Goal: Information Seeking & Learning: Learn about a topic

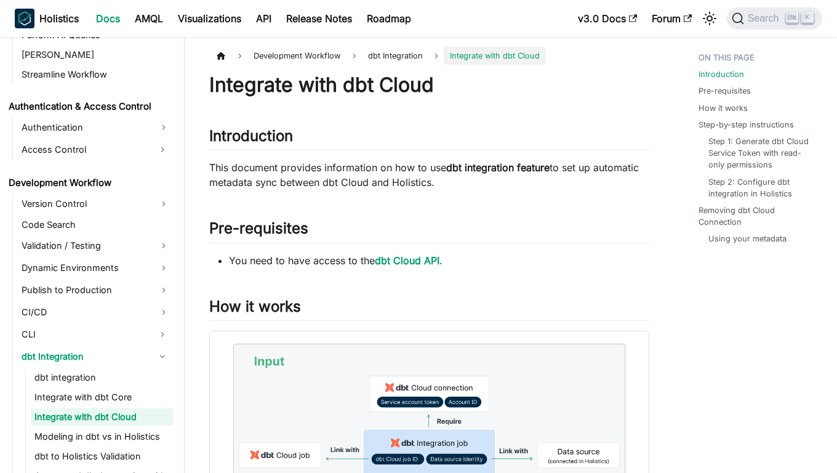
scroll to position [784, 0]
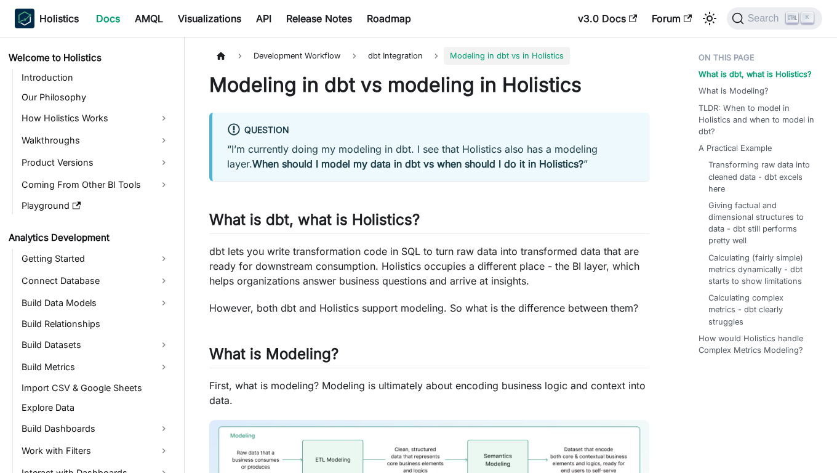
scroll to position [804, 0]
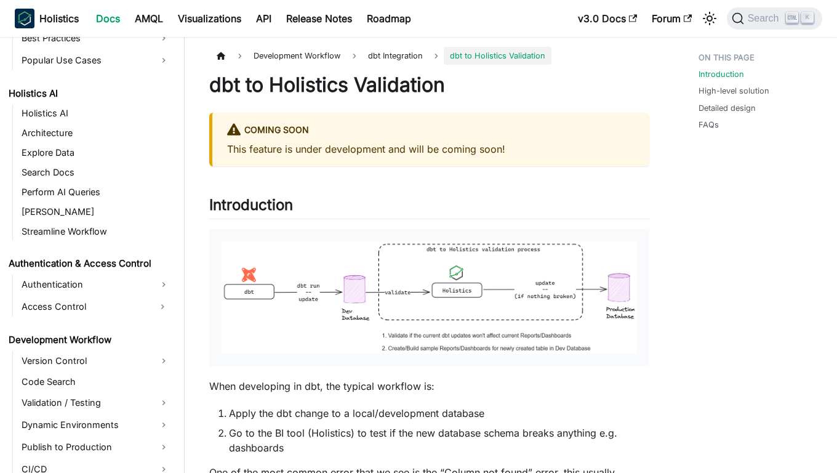
scroll to position [823, 0]
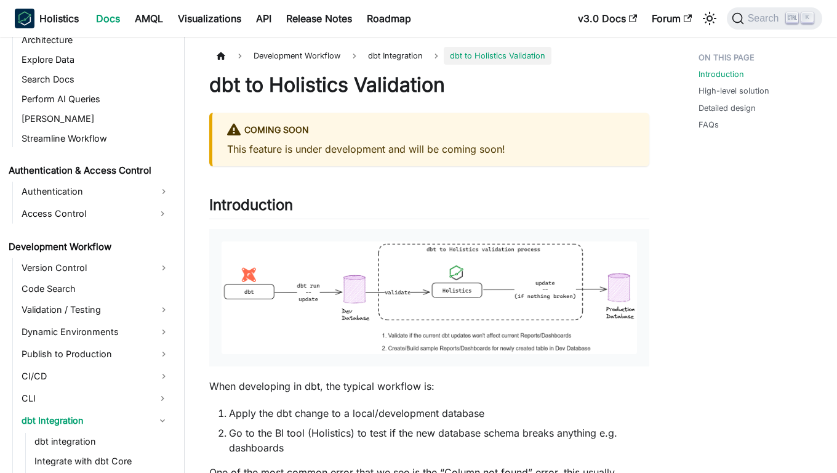
scroll to position [823, 0]
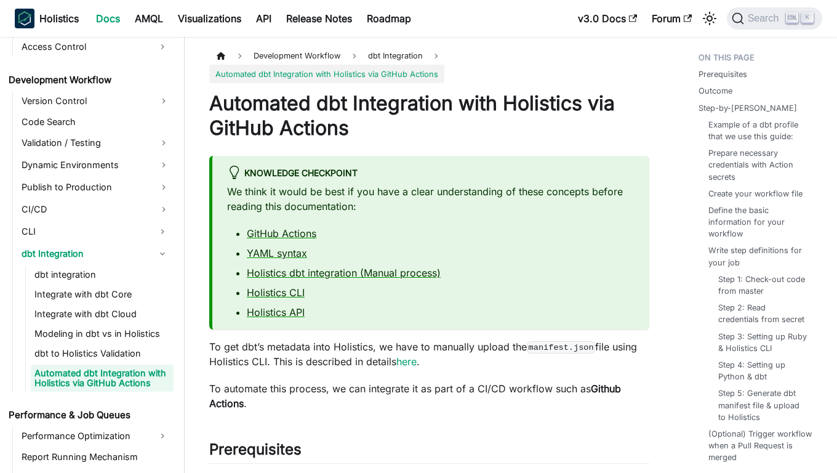
scroll to position [853, 0]
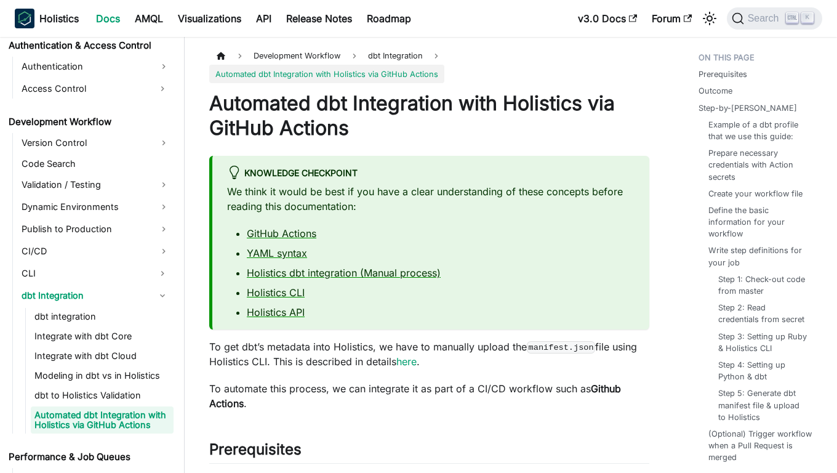
scroll to position [853, 0]
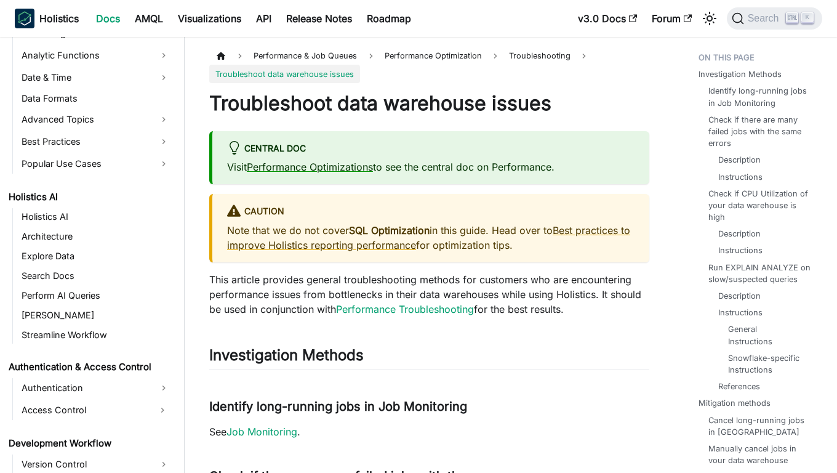
scroll to position [880, 0]
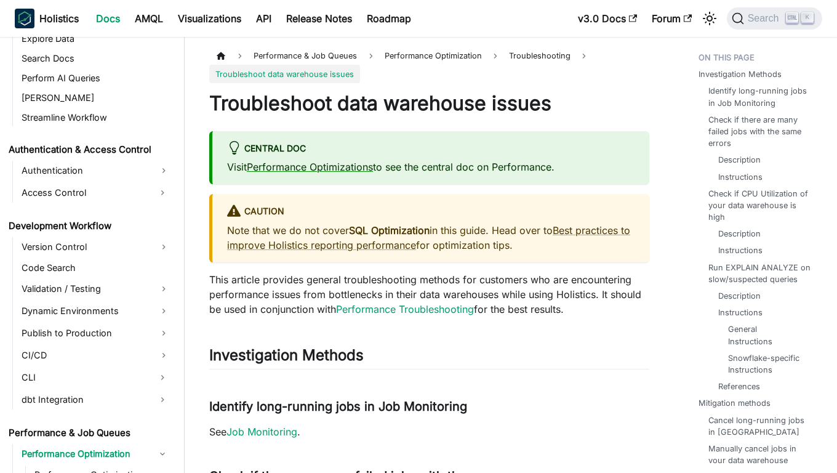
scroll to position [880, 0]
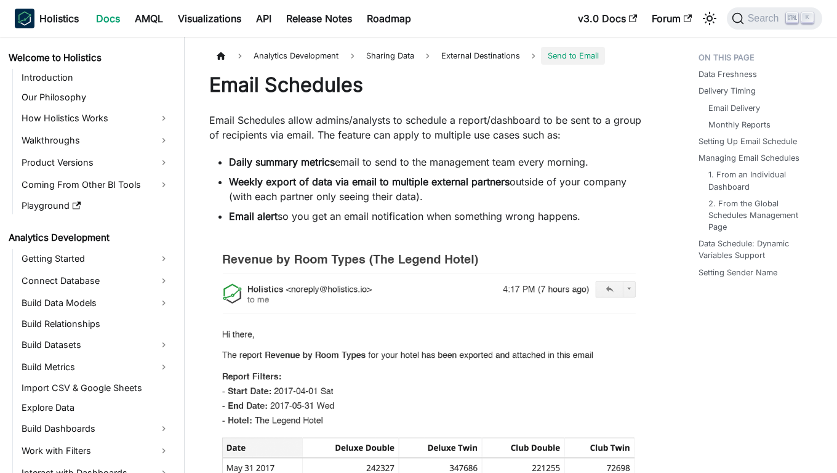
scroll to position [220, 0]
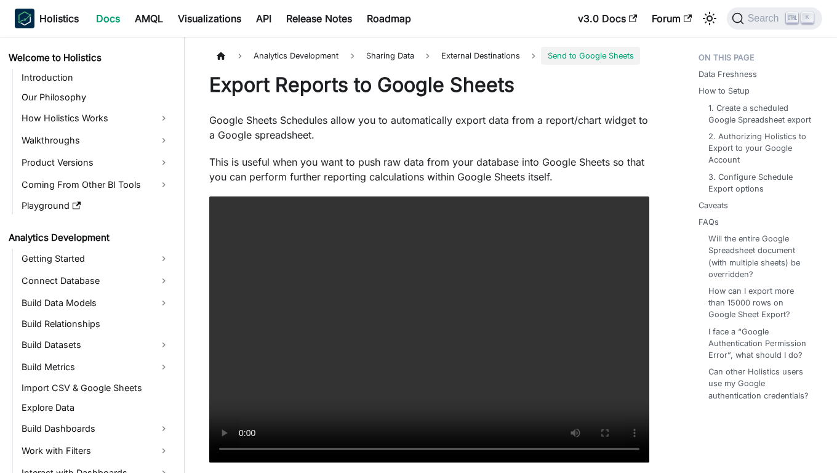
scroll to position [260, 0]
